Goal: Task Accomplishment & Management: Complete application form

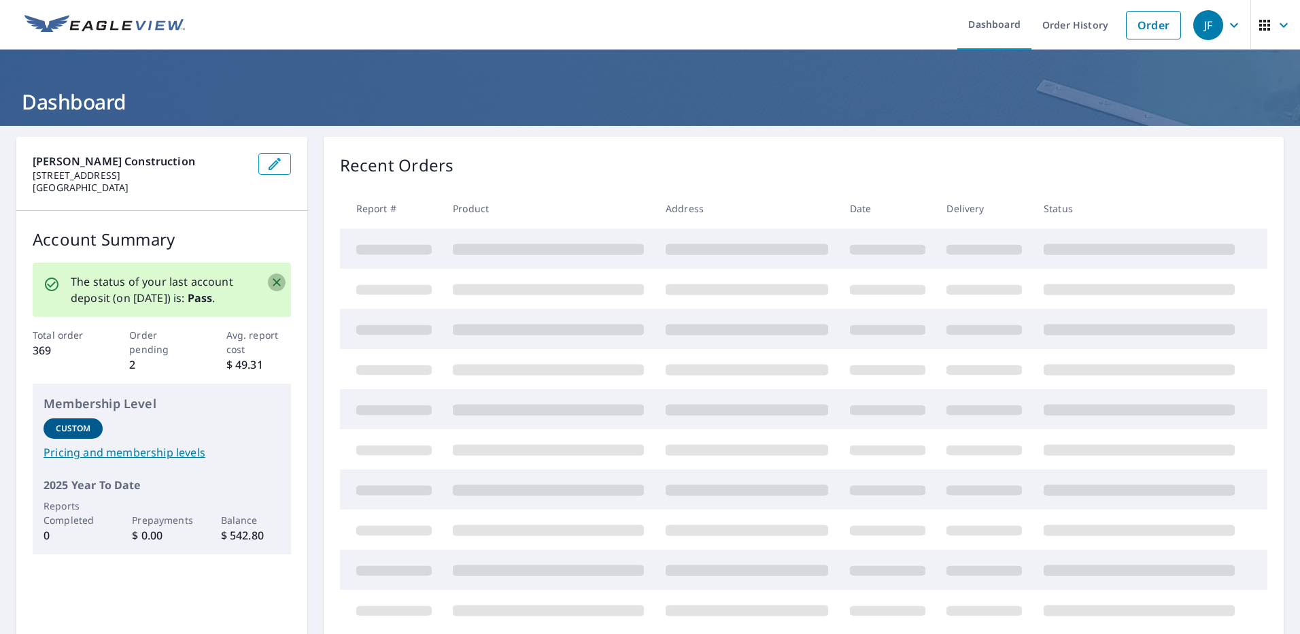
click at [270, 284] on icon "Close" at bounding box center [277, 282] width 14 height 14
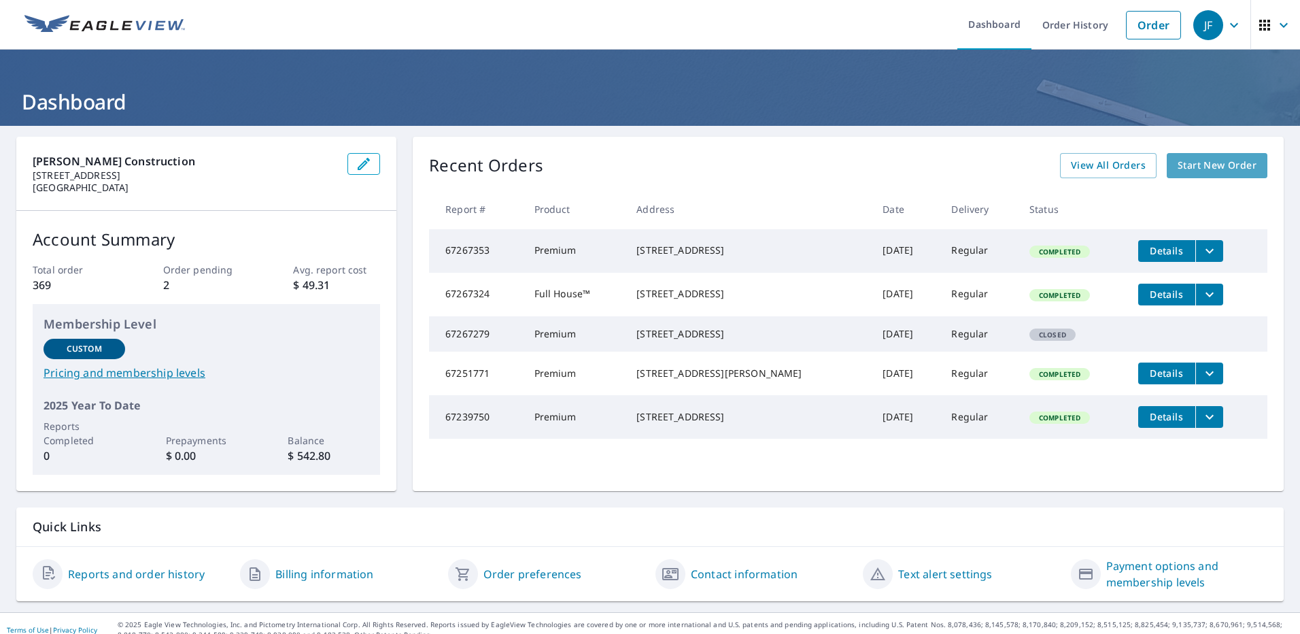
click at [1184, 162] on span "Start New Order" at bounding box center [1217, 165] width 79 height 17
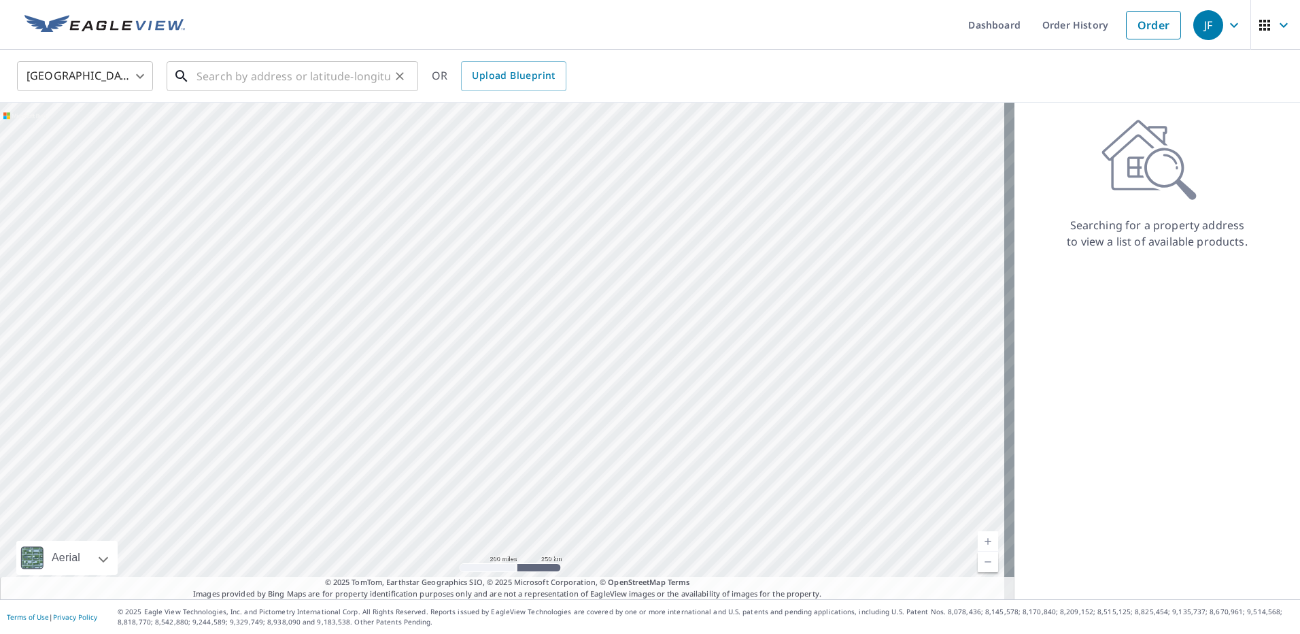
click at [219, 81] on input "text" at bounding box center [294, 76] width 194 height 38
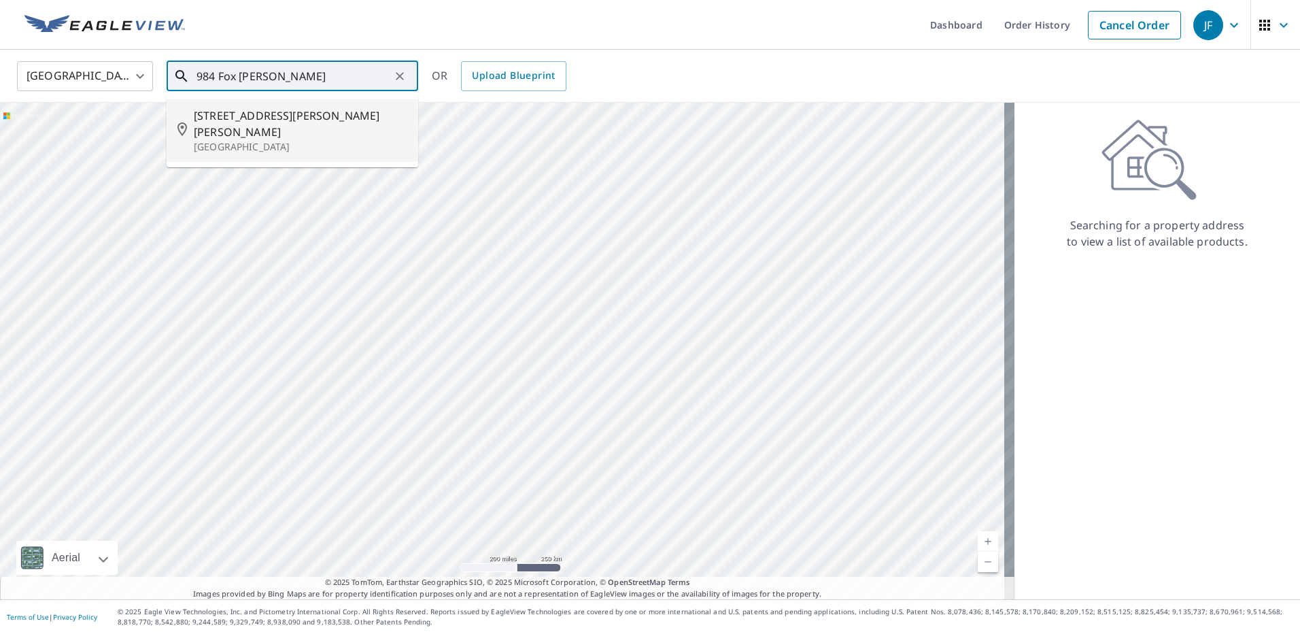
click at [269, 118] on span "[STREET_ADDRESS][PERSON_NAME][PERSON_NAME]" at bounding box center [301, 123] width 214 height 33
type input "[STREET_ADDRESS][PERSON_NAME]"
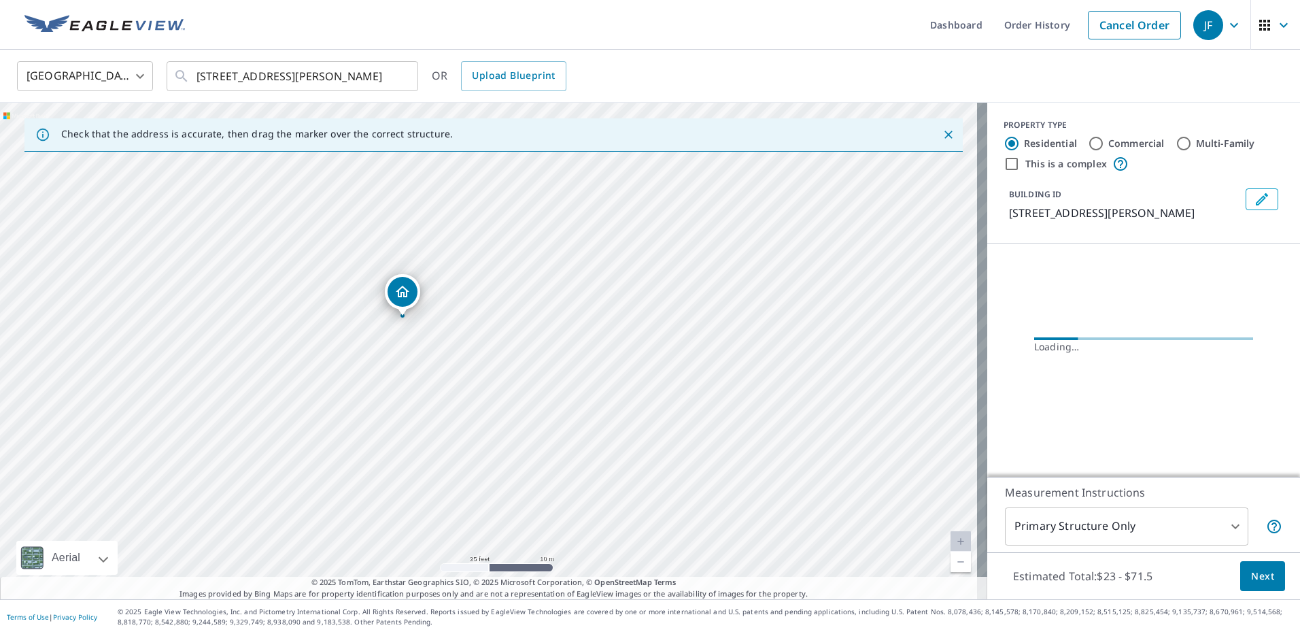
drag, startPoint x: 572, startPoint y: 338, endPoint x: 598, endPoint y: 282, distance: 61.7
click at [598, 282] on div "[STREET_ADDRESS][PERSON_NAME]" at bounding box center [493, 351] width 987 height 496
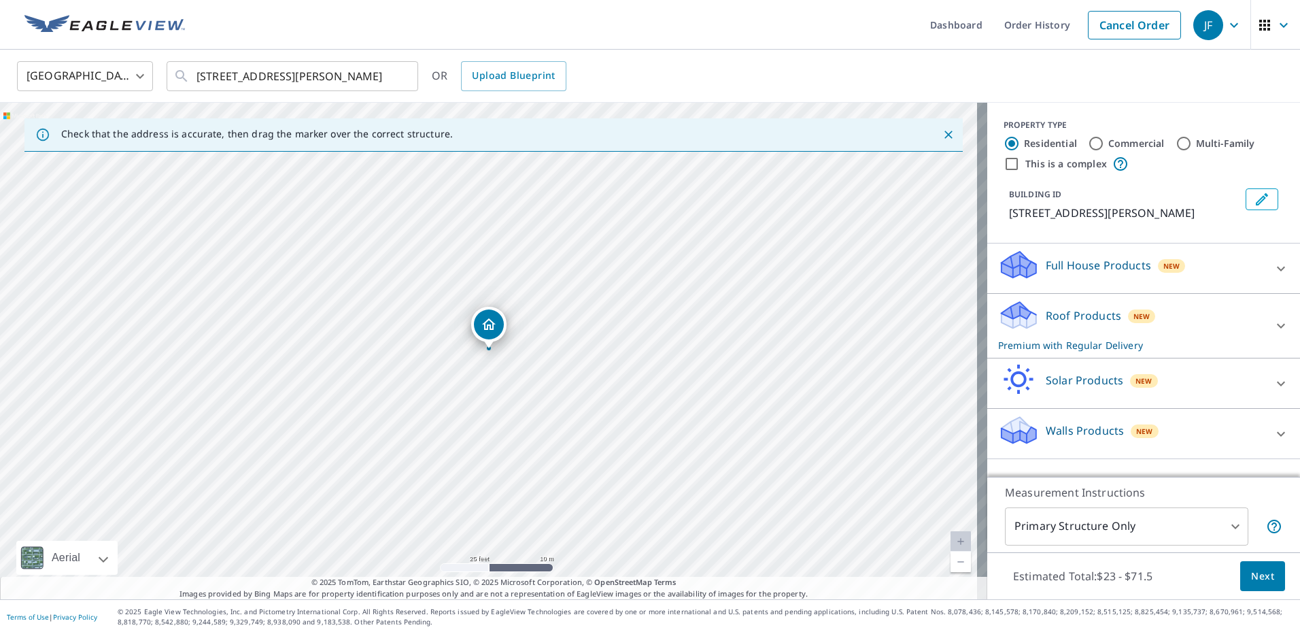
click at [1259, 577] on span "Next" at bounding box center [1262, 576] width 23 height 17
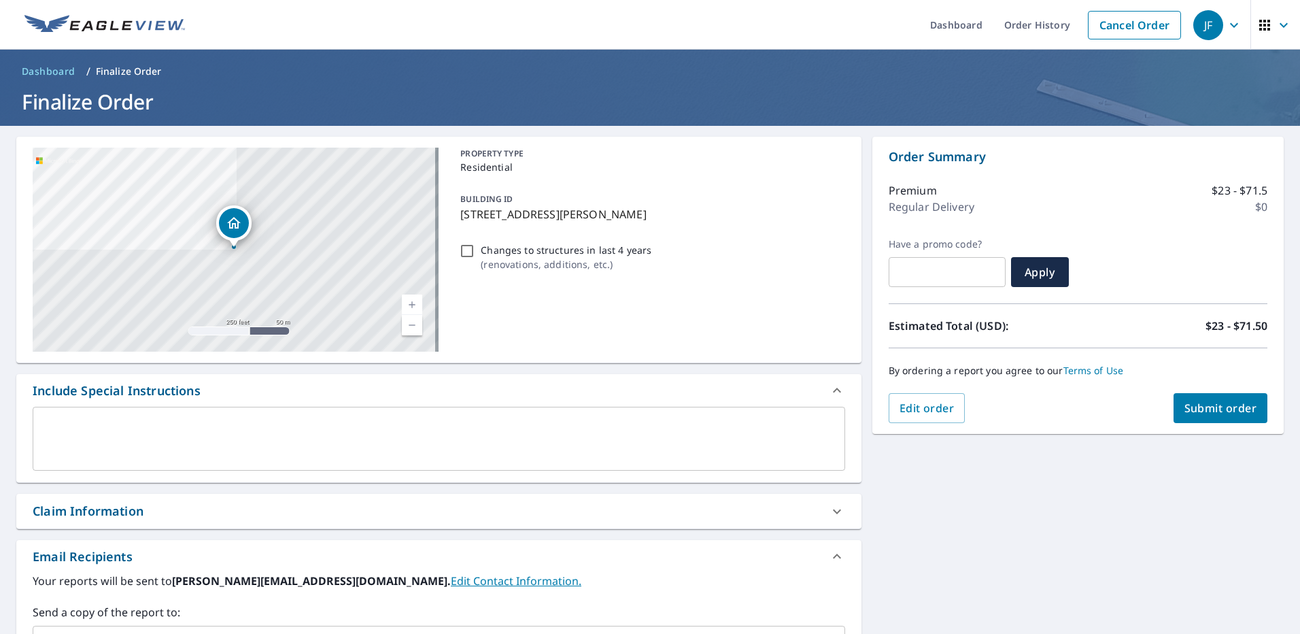
click at [46, 512] on div "Claim Information" at bounding box center [88, 511] width 111 height 18
checkbox input "true"
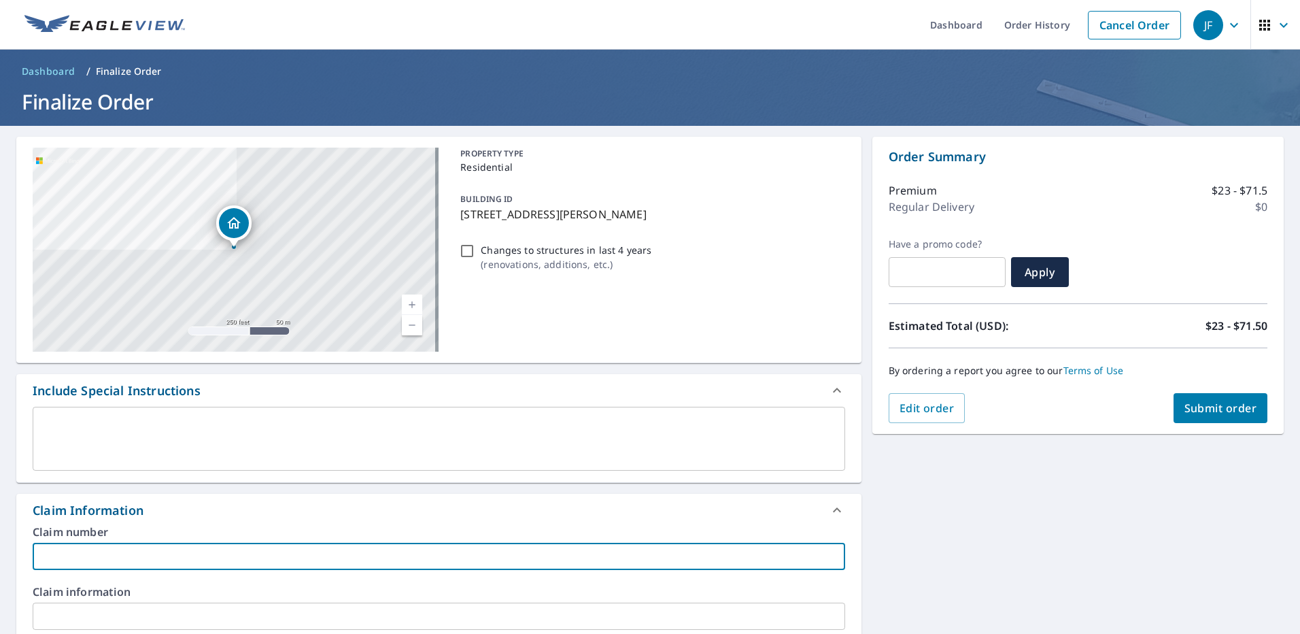
click at [77, 559] on input "text" at bounding box center [439, 556] width 813 height 27
type input "M"
checkbox input "true"
type input "Mi"
checkbox input "true"
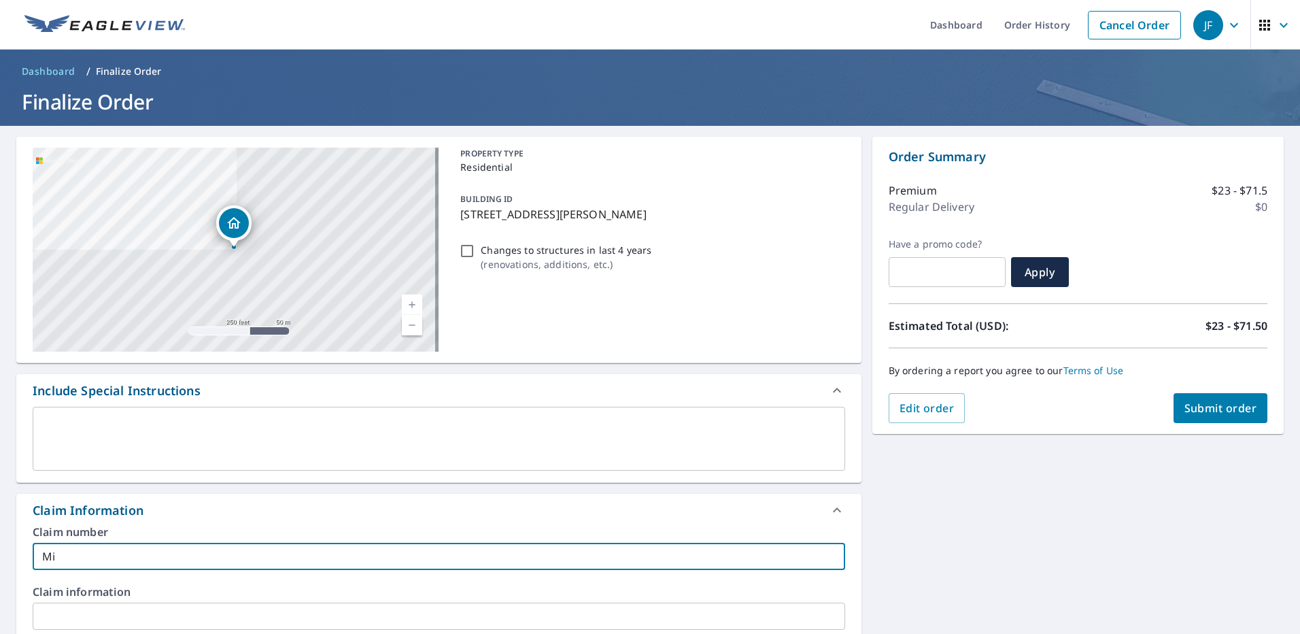
type input "Mic"
checkbox input "true"
type input "Mich"
checkbox input "true"
type input "Micha"
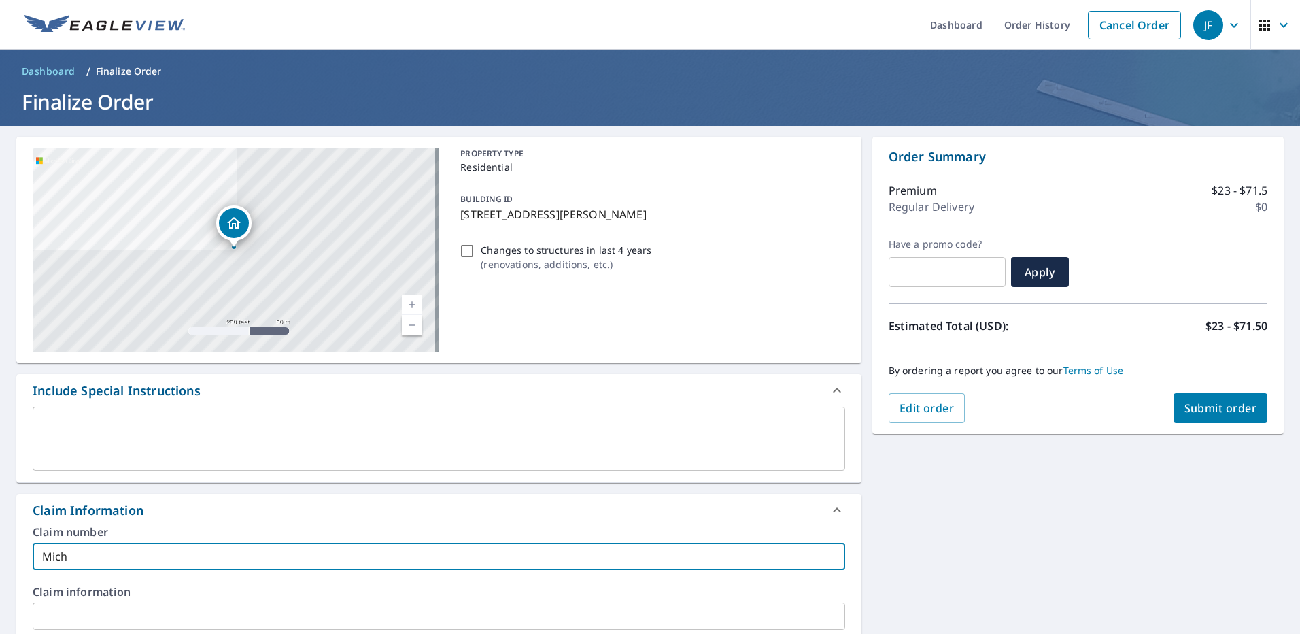
checkbox input "true"
type input "Michae"
checkbox input "true"
type input "[PERSON_NAME]"
checkbox input "true"
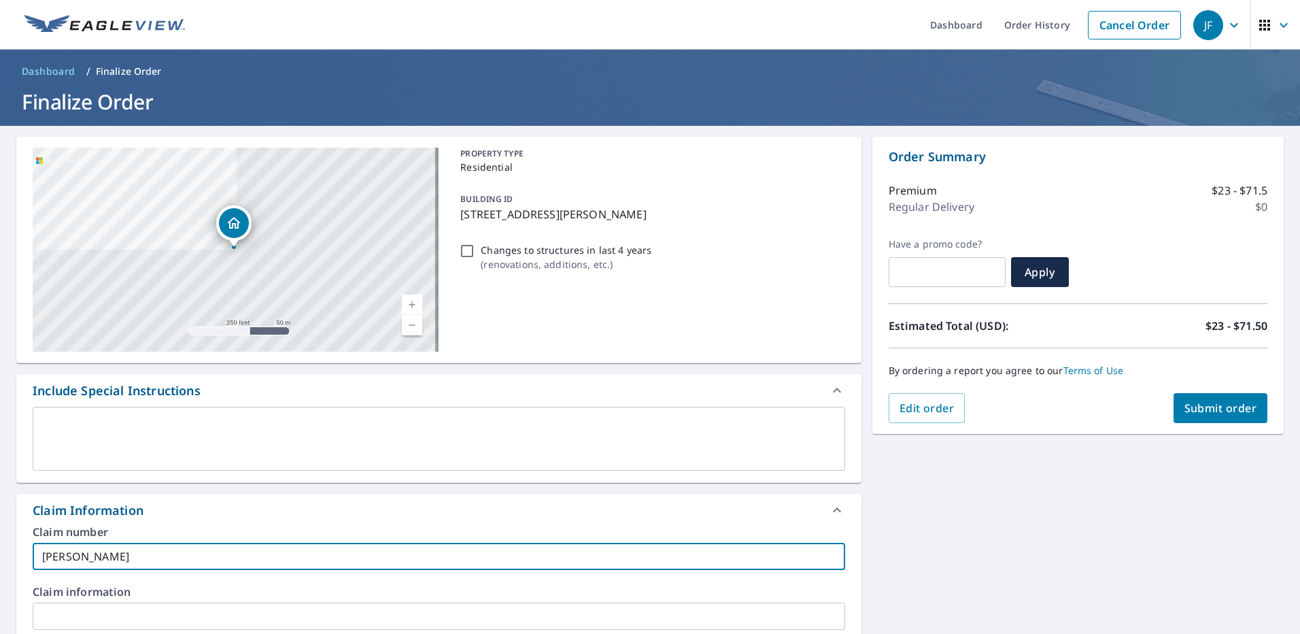
type input "[PERSON_NAME]"
checkbox input "true"
type input "[PERSON_NAME]"
checkbox input "true"
type input "[PERSON_NAME]"
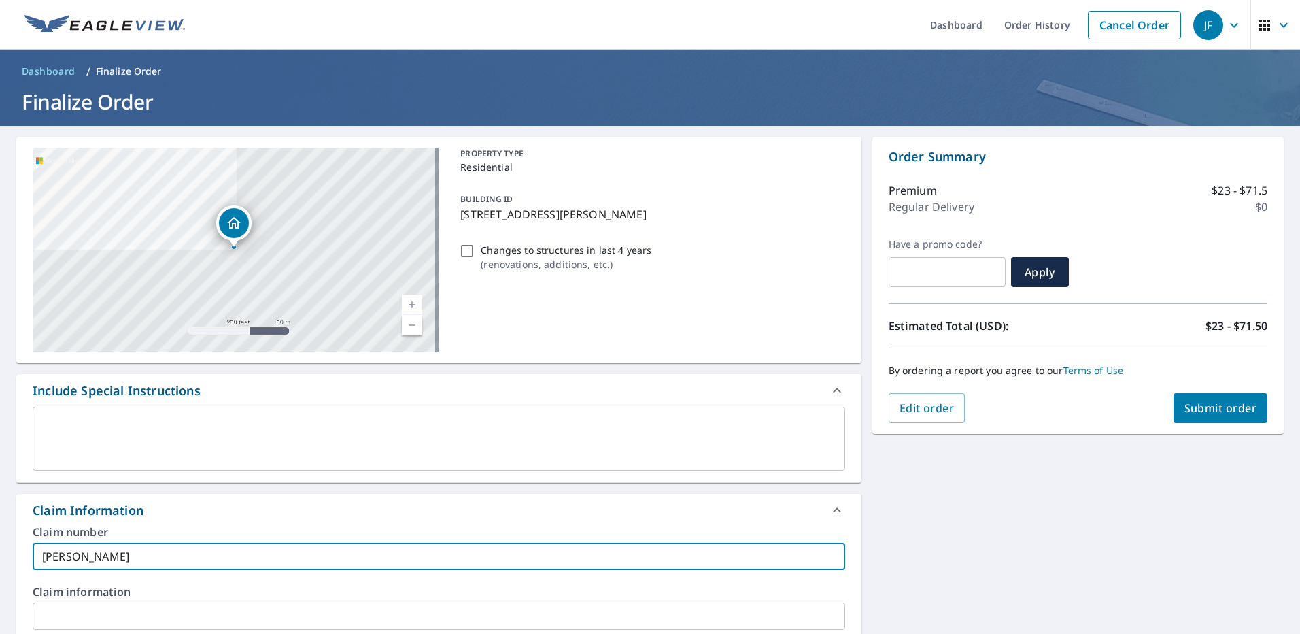
checkbox input "true"
type input "[PERSON_NAME]"
checkbox input "true"
type input "[PERSON_NAME]"
checkbox input "true"
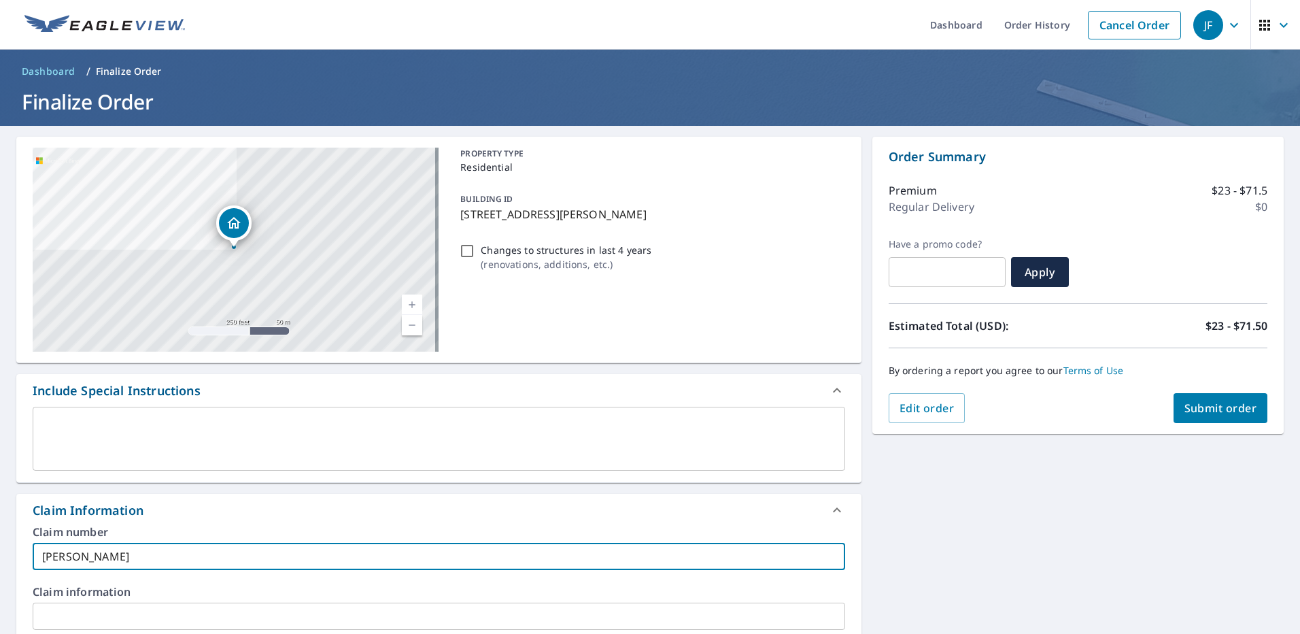
type input "[PERSON_NAME]"
checkbox input "true"
type input "[PERSON_NAME]"
checkbox input "true"
type input "[PERSON_NAME]"
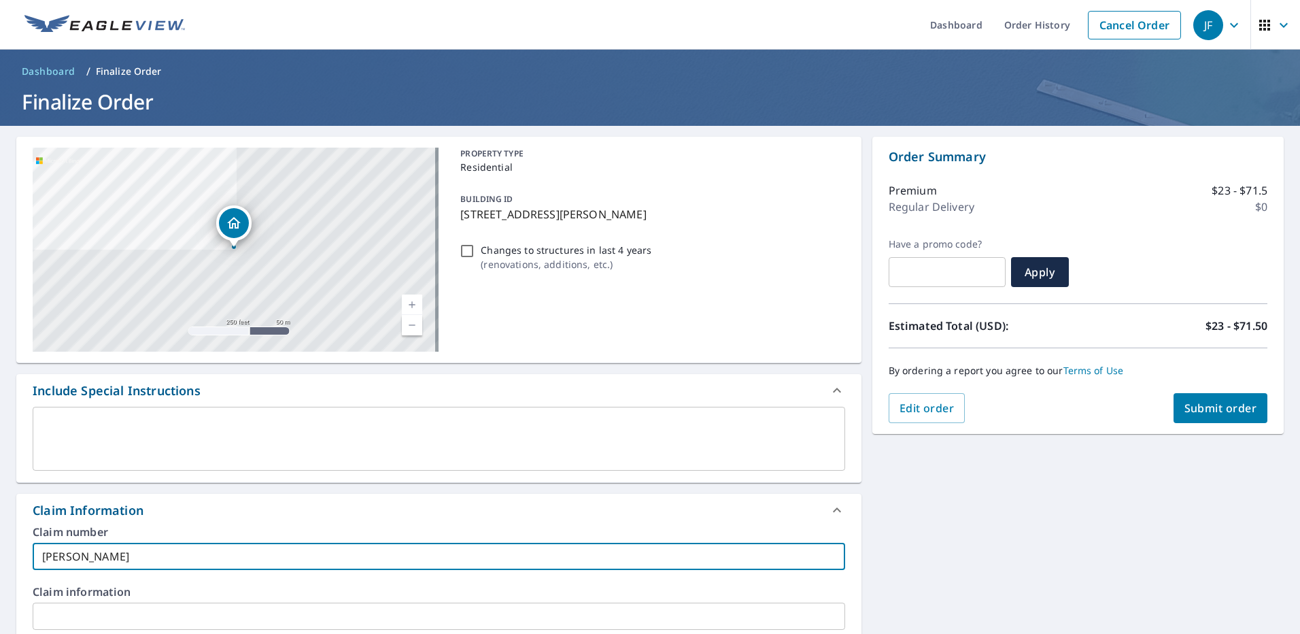
click at [1189, 405] on span "Submit order" at bounding box center [1220, 407] width 73 height 15
checkbox input "true"
